Goal: Information Seeking & Learning: Learn about a topic

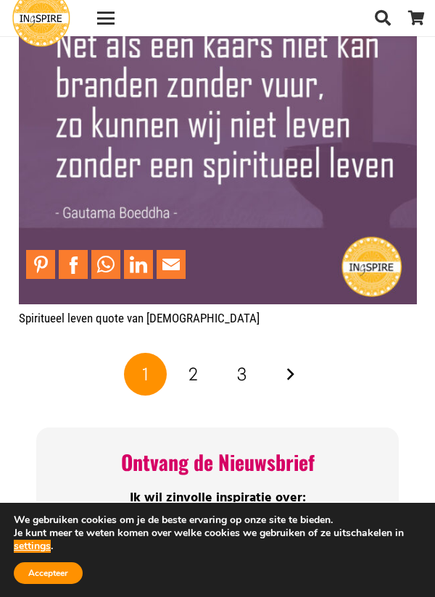
scroll to position [5693, 0]
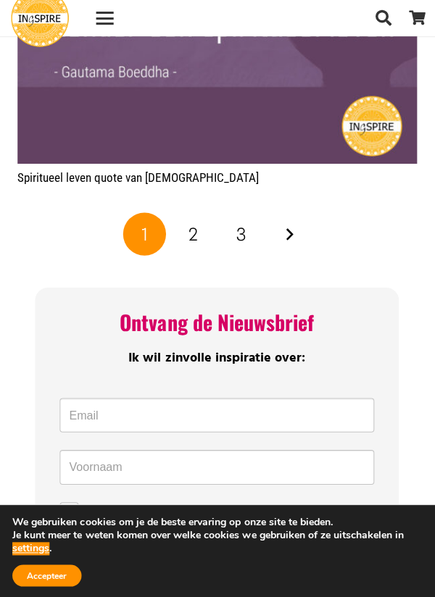
scroll to position [5829, 0]
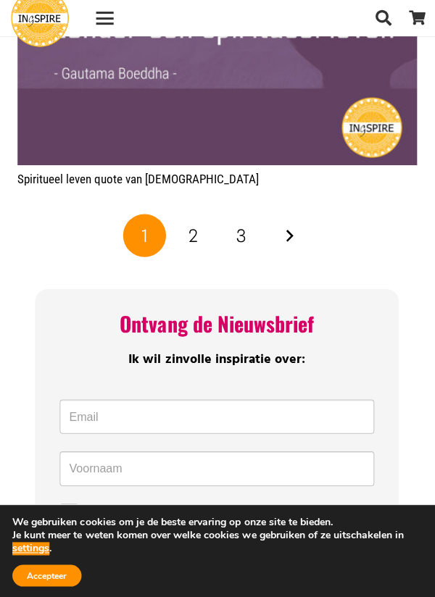
click at [296, 213] on link "Volgende" at bounding box center [289, 234] width 43 height 43
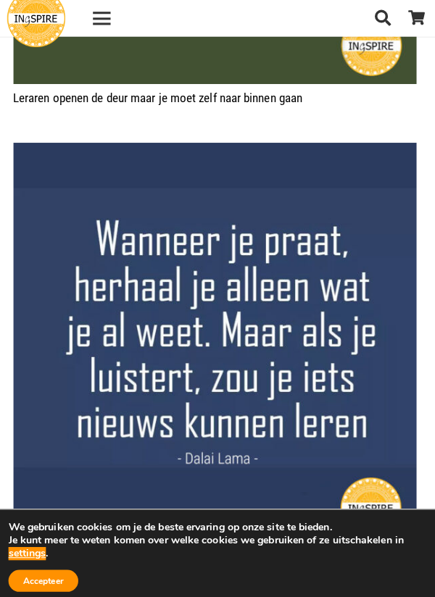
scroll to position [3146, 0]
